Goal: Find specific page/section: Find specific page/section

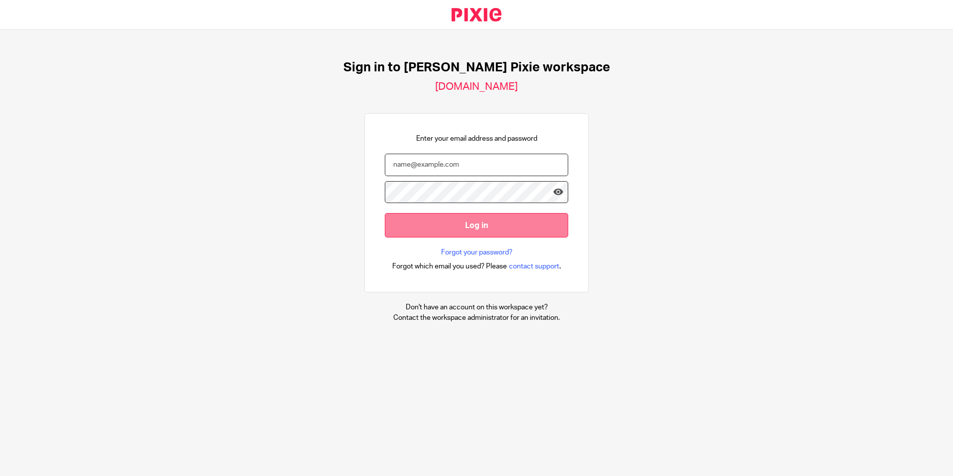
type input "carlypayne@menzies.co.uk"
click at [472, 220] on input "Log in" at bounding box center [476, 225] width 183 height 24
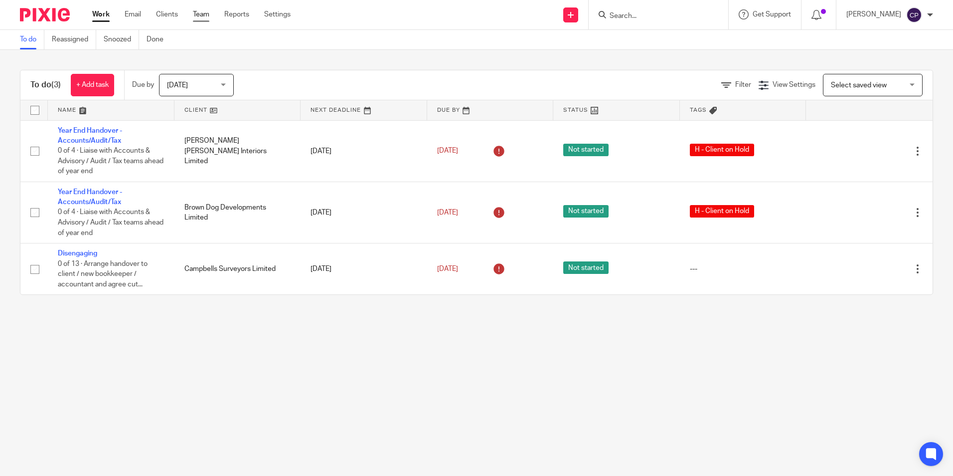
click at [195, 17] on link "Team" at bounding box center [201, 14] width 16 height 10
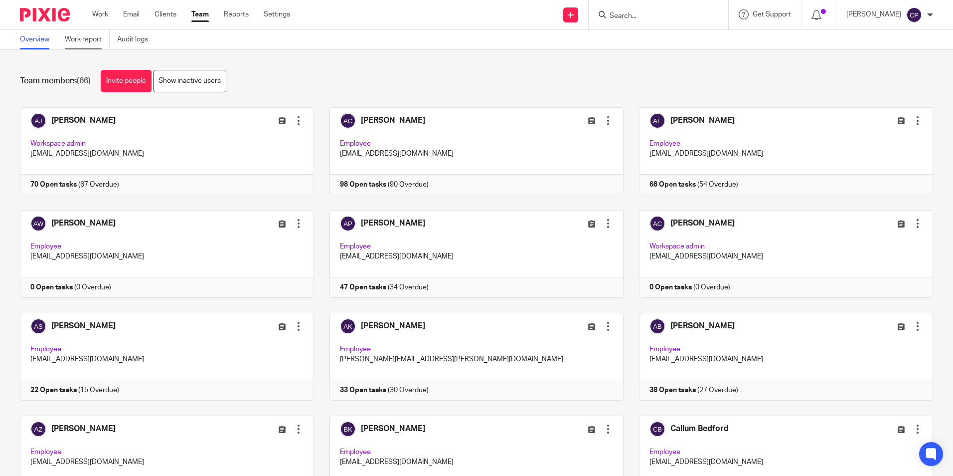
click at [88, 41] on link "Work report" at bounding box center [87, 39] width 45 height 19
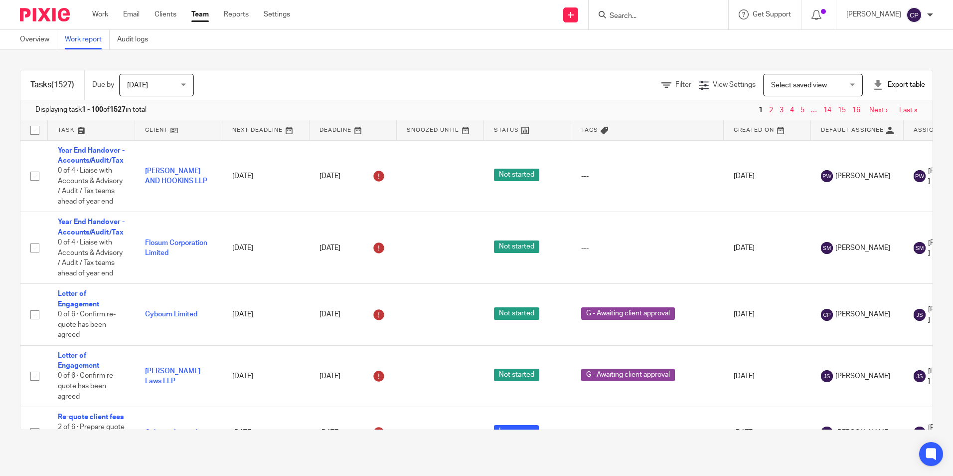
click at [176, 91] on span "[DATE]" at bounding box center [153, 84] width 53 height 21
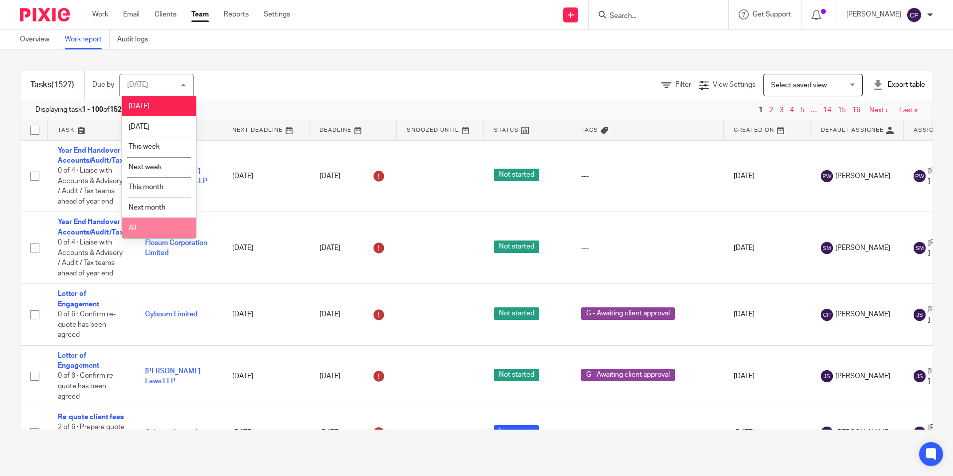
click at [141, 228] on li "All" at bounding box center [159, 227] width 74 height 20
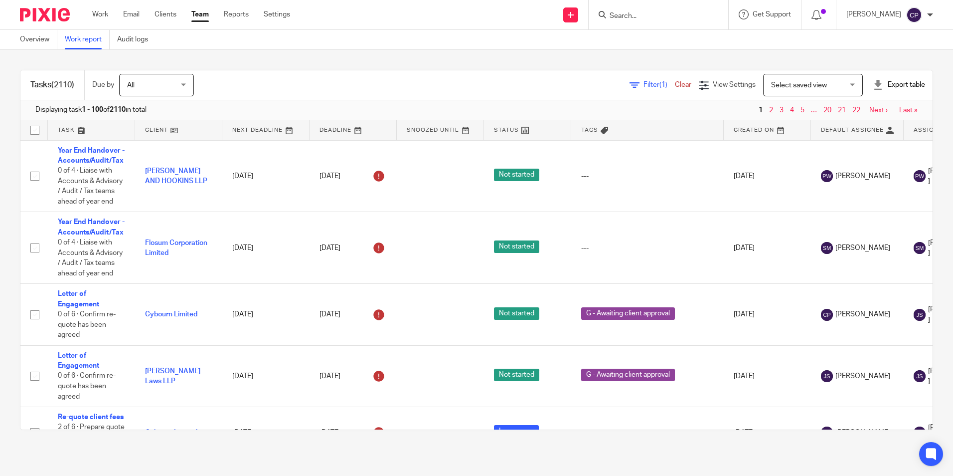
click at [794, 87] on span "Select saved view" at bounding box center [799, 85] width 56 height 7
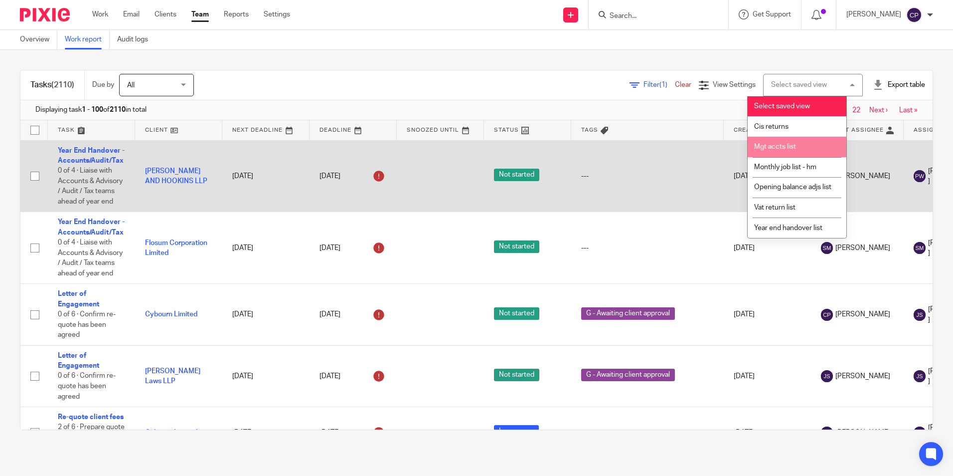
click at [792, 151] on li "Mgt accts list" at bounding box center [797, 147] width 99 height 20
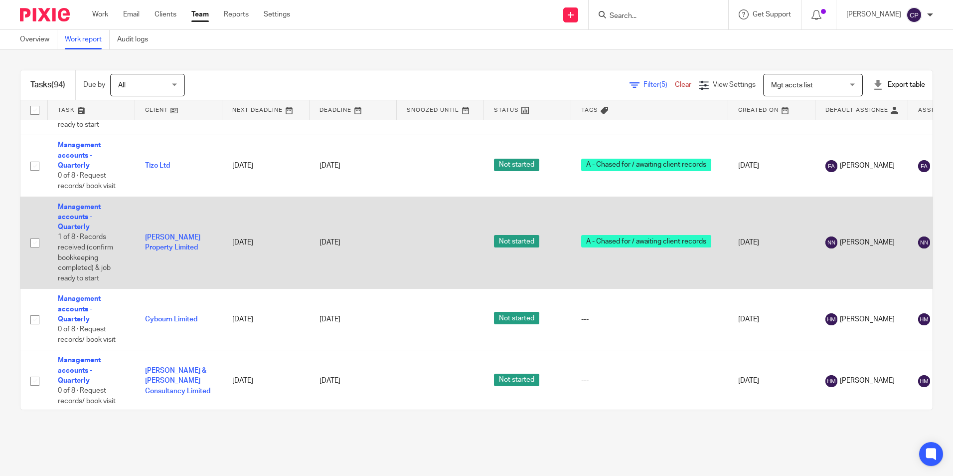
scroll to position [5505, 0]
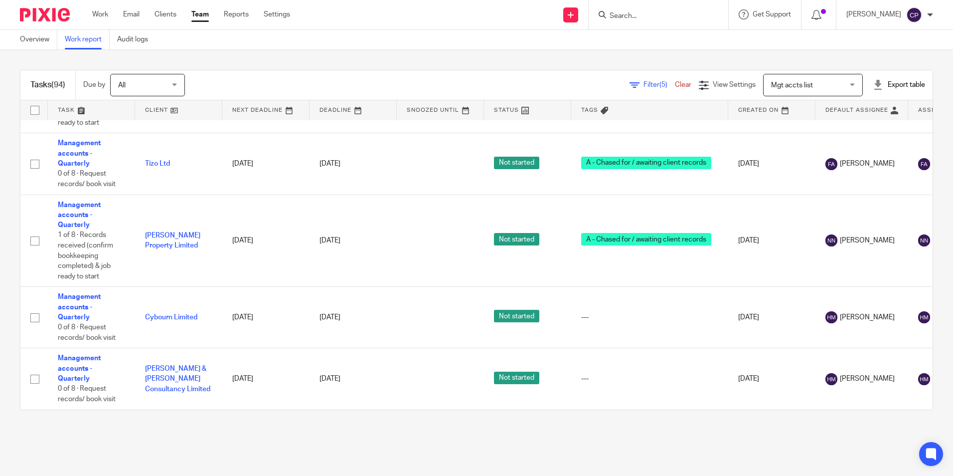
click at [673, 20] on input "Search" at bounding box center [654, 16] width 90 height 9
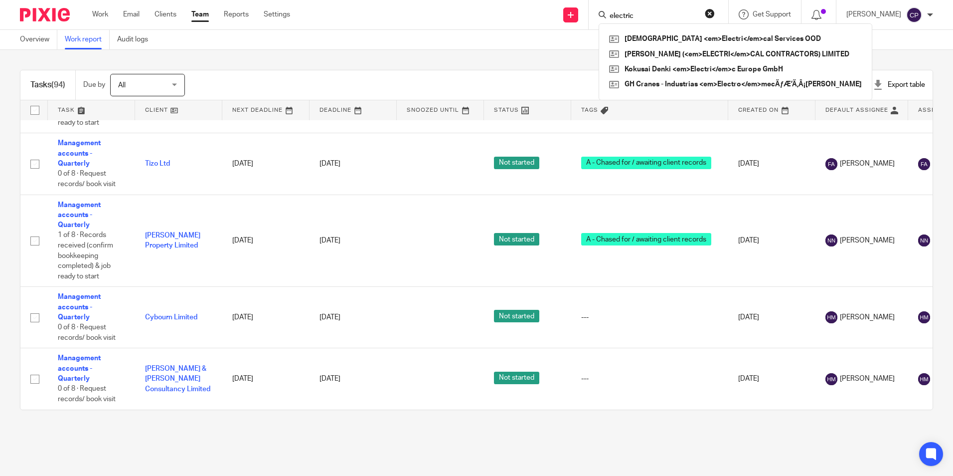
type input "electric"
click at [715, 12] on button "reset" at bounding box center [710, 13] width 10 height 10
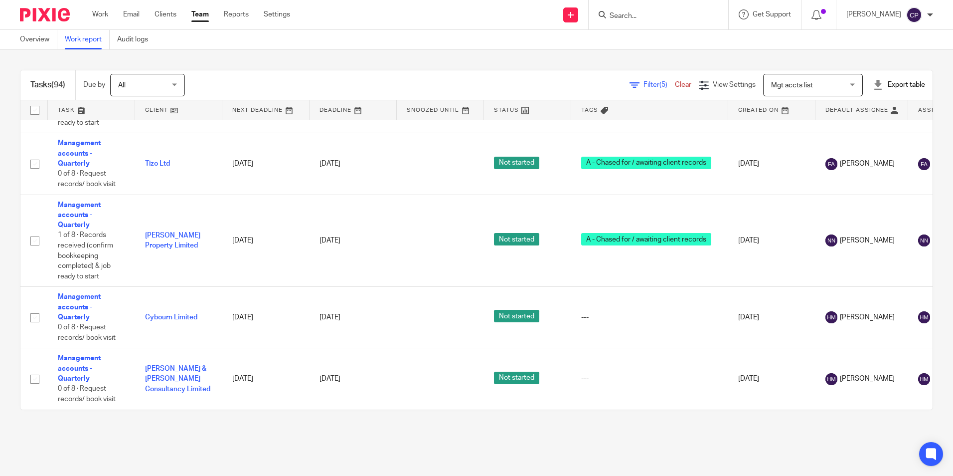
click at [657, 18] on input "Search" at bounding box center [654, 16] width 90 height 9
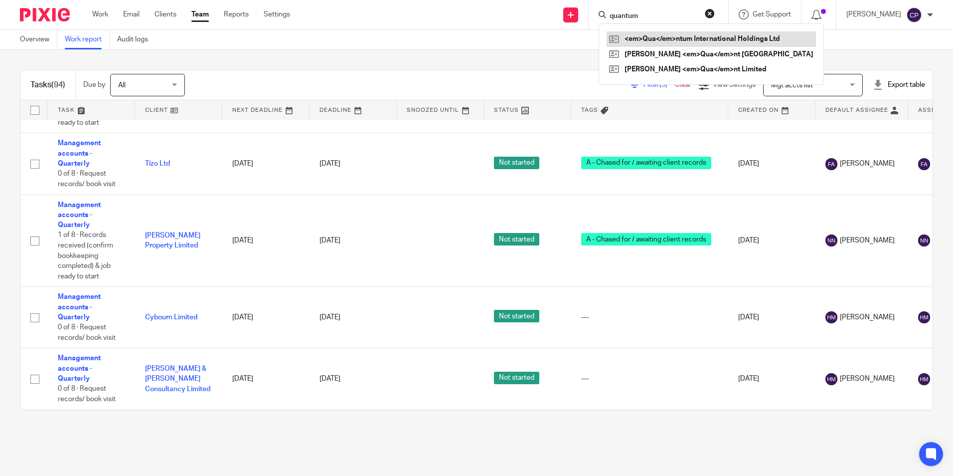
type input "quantum"
click at [713, 39] on link at bounding box center [711, 38] width 209 height 15
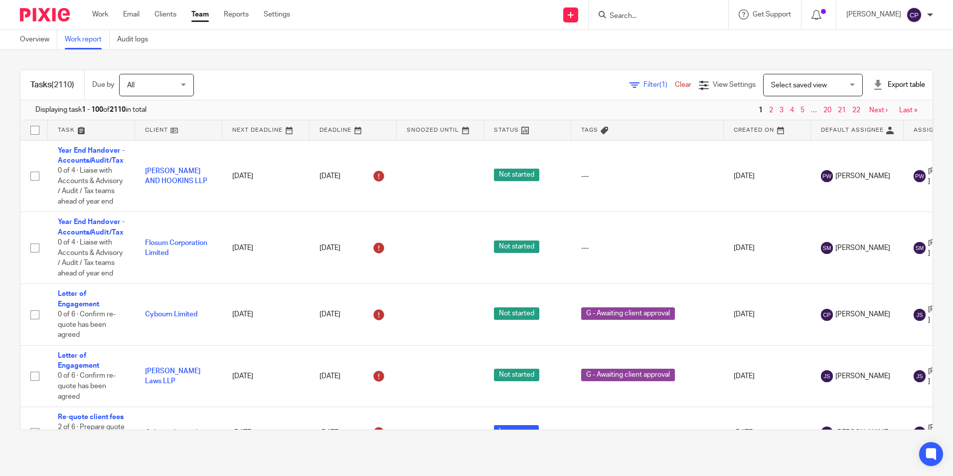
click at [819, 83] on span "Select saved view" at bounding box center [807, 84] width 73 height 21
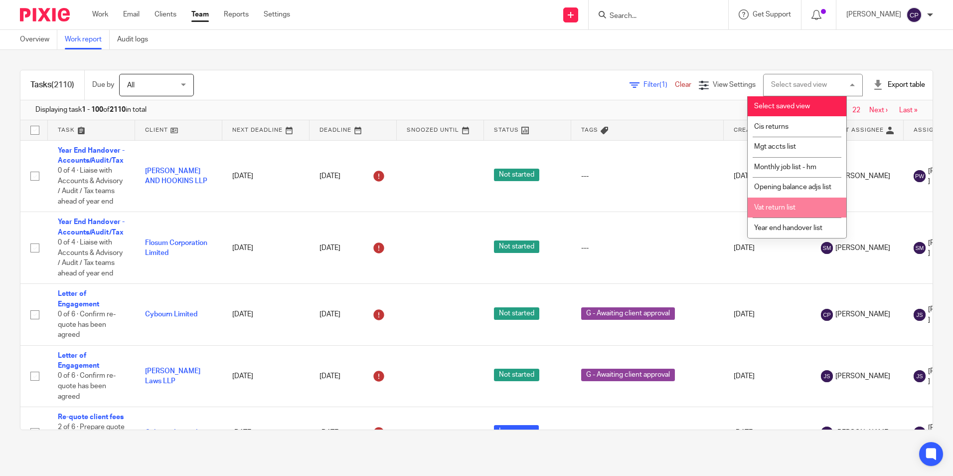
click at [786, 211] on span "Vat return list" at bounding box center [774, 207] width 41 height 7
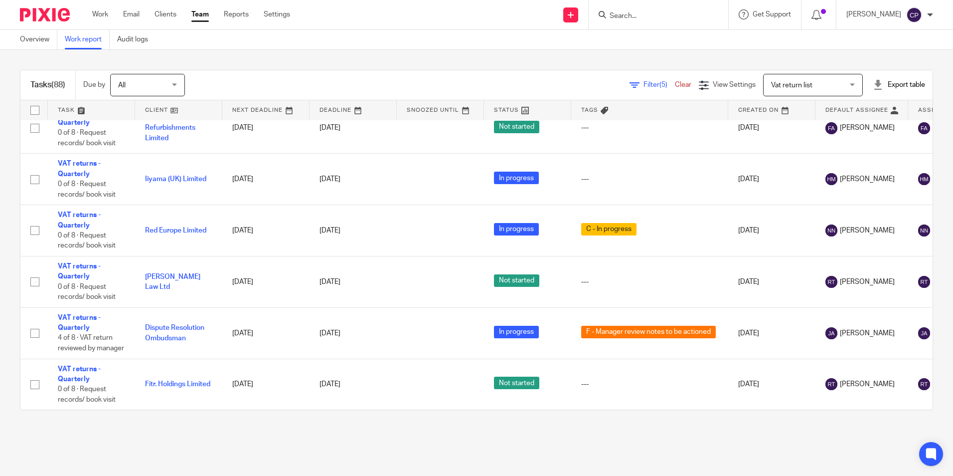
scroll to position [4638, 0]
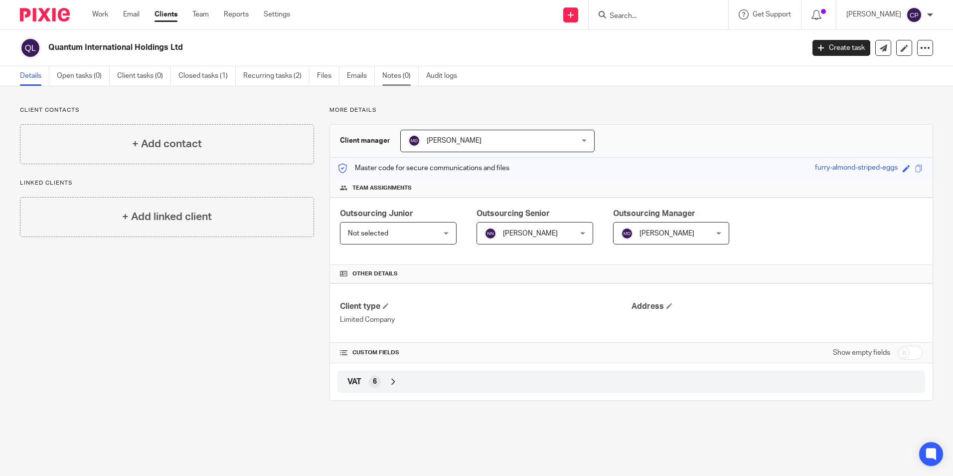
click at [399, 78] on link "Notes (0)" at bounding box center [400, 75] width 36 height 19
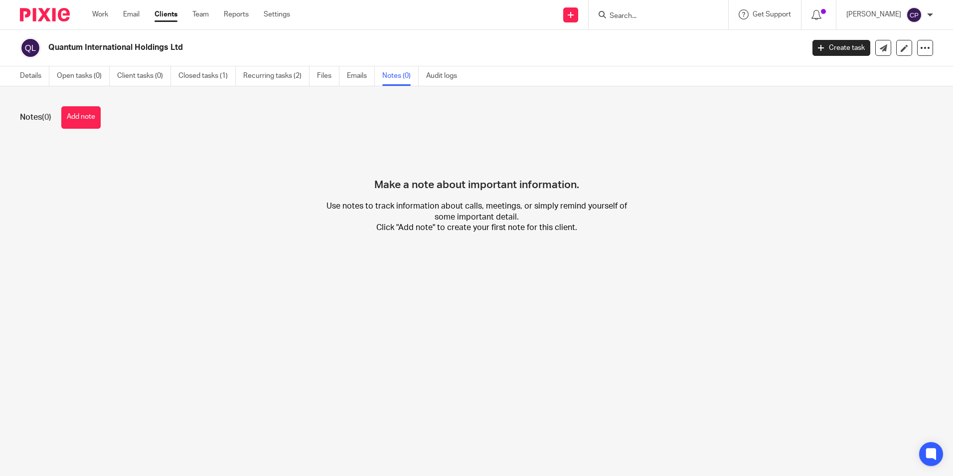
click at [646, 16] on input "Search" at bounding box center [654, 16] width 90 height 9
